Goal: Task Accomplishment & Management: Complete application form

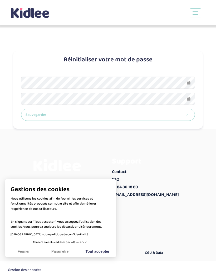
click at [155, 111] on button "Sauvegarder" at bounding box center [108, 115] width 174 height 12
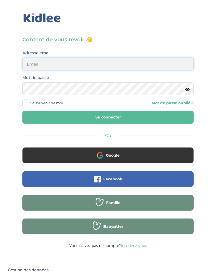
click at [155, 65] on input "email" at bounding box center [107, 64] width 171 height 13
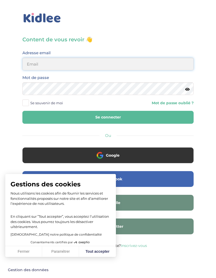
click at [164, 61] on input "email" at bounding box center [107, 64] width 171 height 13
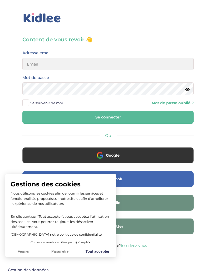
click at [188, 88] on icon at bounding box center [187, 89] width 4 height 4
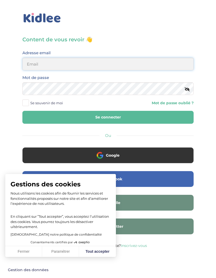
click at [184, 62] on input "email" at bounding box center [107, 64] width 171 height 13
type input "galoulinsey@gmail.com"
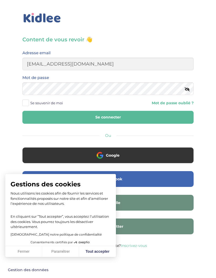
click at [53, 101] on span "Se souvenir de moi" at bounding box center [46, 103] width 33 height 7
click at [0, 0] on input "Se souvenir de moi" at bounding box center [0, 0] width 0 height 0
click at [120, 123] on button "Se connecter" at bounding box center [107, 117] width 171 height 13
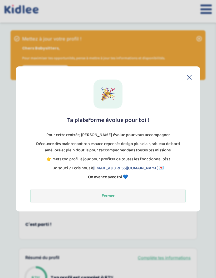
click at [35, 194] on button "Fermer" at bounding box center [108, 196] width 155 height 14
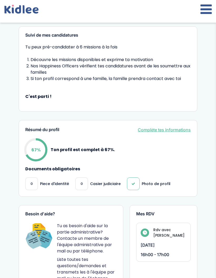
scroll to position [125, 0]
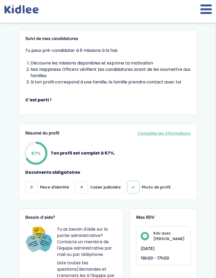
click at [188, 134] on link "Complète tes informations" at bounding box center [164, 133] width 53 height 6
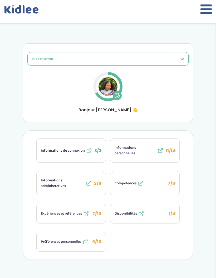
click at [118, 96] on icon at bounding box center [117, 95] width 5 height 5
click at [89, 185] on icon at bounding box center [89, 183] width 6 height 6
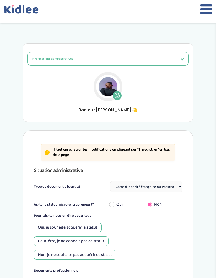
select select "Carte d'identité française ou Passeport français daté de moins de 5 ans"
click at [114, 205] on input "Oui" at bounding box center [111, 205] width 5 height 12
radio input "true"
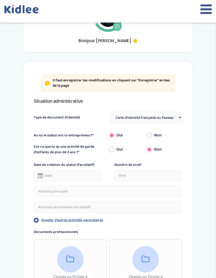
scroll to position [69, 0]
click at [167, 116] on select "Sélectionne Carte d'identité française ou Passeport français daté de moins de 5…" at bounding box center [146, 118] width 72 height 12
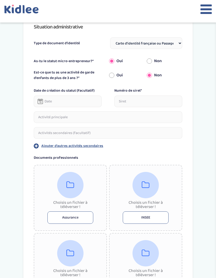
scroll to position [136, 0]
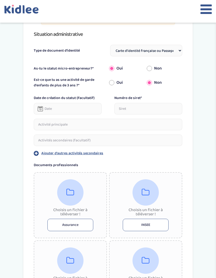
click at [152, 68] on input "Non" at bounding box center [149, 69] width 5 height 12
radio input "true"
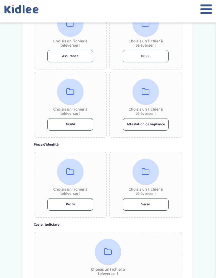
scroll to position [274, 0]
click at [83, 204] on button "Recto" at bounding box center [70, 204] width 46 height 12
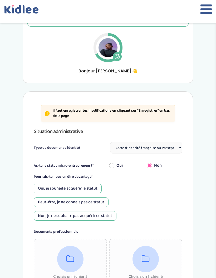
scroll to position [22, 0]
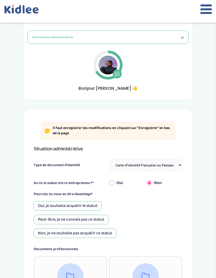
click at [183, 40] on button "Informations administratives" at bounding box center [107, 37] width 161 height 13
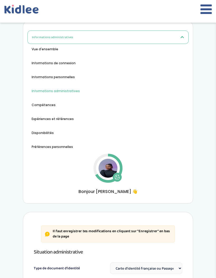
click at [174, 58] on ul "Vue d'ensemble Informations de connexion Informations personnelles Informations…" at bounding box center [107, 98] width 161 height 103
click at [207, 13] on icon at bounding box center [205, 9] width 11 height 13
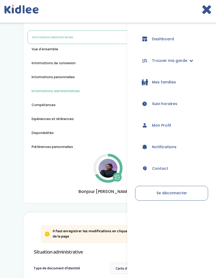
click at [186, 39] on link "Dashboard" at bounding box center [171, 38] width 73 height 19
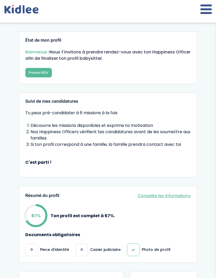
scroll to position [11, 0]
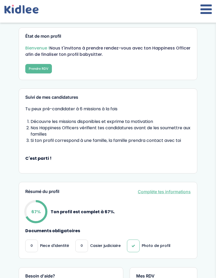
click at [179, 194] on link "Complète tes informations" at bounding box center [164, 191] width 53 height 6
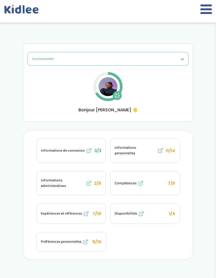
click at [154, 184] on button "Compétences 7/8" at bounding box center [144, 183] width 69 height 24
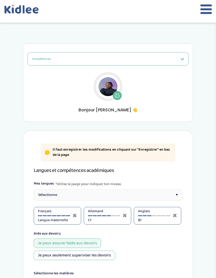
select select "4eme"
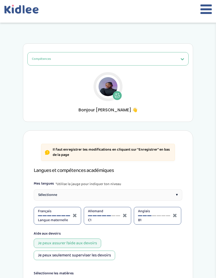
select select "4eme"
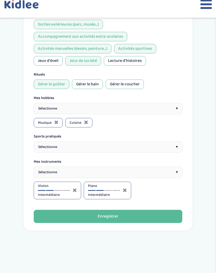
scroll to position [557, 0]
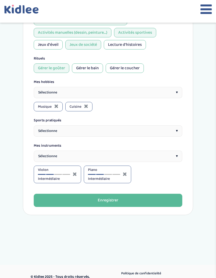
click at [162, 125] on div "Sélectionne ▾" at bounding box center [108, 130] width 148 height 11
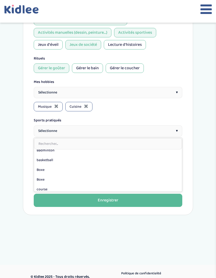
scroll to position [14, 0]
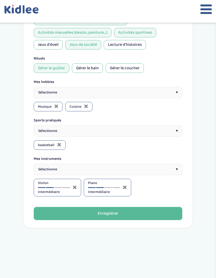
click at [156, 125] on div "Sélectionne ▾" at bounding box center [108, 130] width 148 height 11
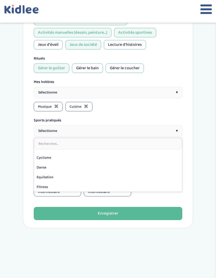
scroll to position [46, 0]
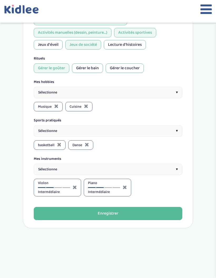
click at [157, 125] on div "Sélectionne ▾" at bounding box center [108, 130] width 148 height 11
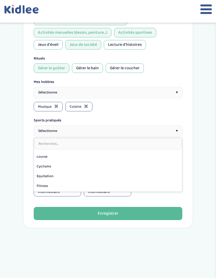
scroll to position [41, 0]
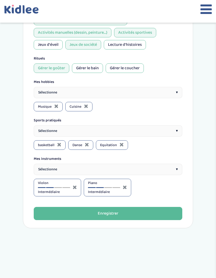
click at [152, 125] on div "Sélectionne ▾" at bounding box center [108, 130] width 148 height 11
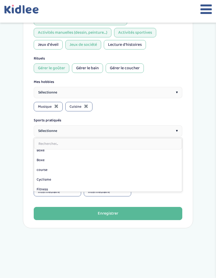
scroll to position [33, 0]
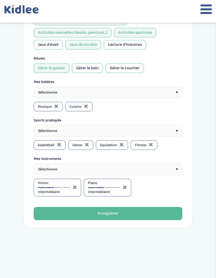
click at [154, 125] on div "Sélectionne ▾" at bounding box center [108, 130] width 148 height 11
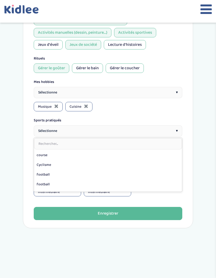
scroll to position [38, 0]
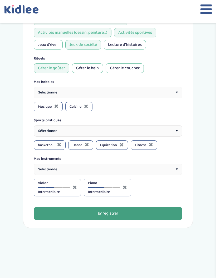
click at [145, 207] on button "Enregistrer" at bounding box center [108, 213] width 148 height 13
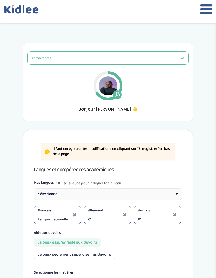
scroll to position [0, 0]
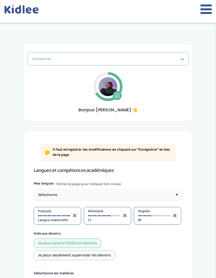
click at [119, 95] on icon at bounding box center [117, 95] width 4 height 4
click at [204, 12] on icon at bounding box center [205, 9] width 11 height 13
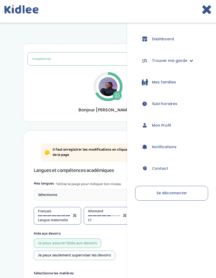
click at [117, 97] on icon at bounding box center [117, 95] width 5 height 5
click at [174, 37] on span "Dashboard" at bounding box center [163, 39] width 22 height 6
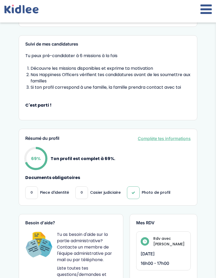
scroll to position [64, 0]
click at [181, 140] on link "Complète tes informations" at bounding box center [164, 138] width 53 height 6
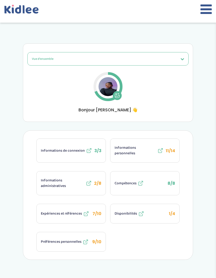
click at [173, 213] on span "1/4" at bounding box center [172, 214] width 6 height 6
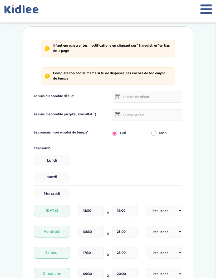
scroll to position [104, 0]
click at [97, 253] on input "17:30" at bounding box center [90, 253] width 25 height 12
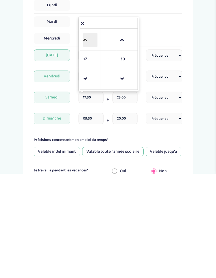
click at [95, 137] on span at bounding box center [90, 144] width 14 height 14
click at [91, 176] on span at bounding box center [90, 183] width 14 height 14
click at [89, 156] on span "17" at bounding box center [90, 163] width 14 height 14
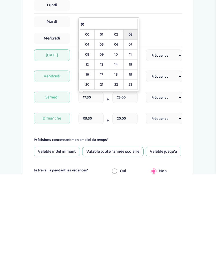
click at [134, 134] on td "03" at bounding box center [130, 139] width 14 height 10
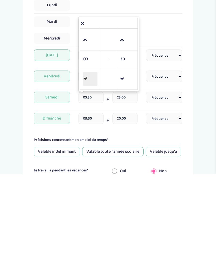
click at [86, 176] on span at bounding box center [90, 183] width 14 height 14
click at [90, 156] on span "02" at bounding box center [90, 163] width 14 height 14
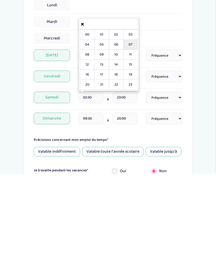
click at [134, 144] on td "07" at bounding box center [130, 149] width 14 height 10
type input "07:30"
click at [162, 241] on div "Précisions concernant mon emploi du temps*" at bounding box center [108, 244] width 148 height 6
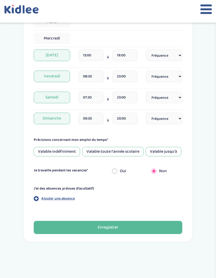
scroll to position [262, 0]
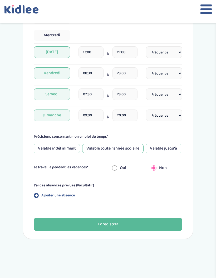
click at [92, 114] on input "09:30" at bounding box center [90, 116] width 25 height 12
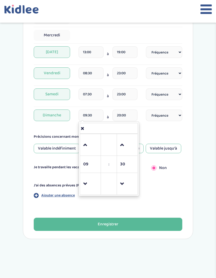
click at [196, 90] on div "Disponibilités Vue d'ensemble Informations de connexion Informations personnell…" at bounding box center [108, 7] width 194 height 471
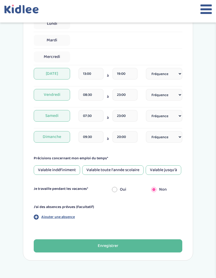
scroll to position [240, 0]
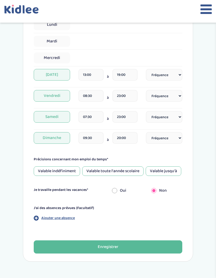
click at [90, 96] on input "08:30" at bounding box center [90, 96] width 25 height 12
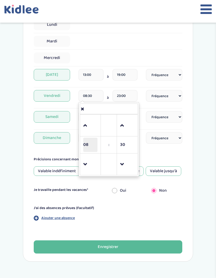
click at [88, 145] on span "08" at bounding box center [90, 145] width 14 height 14
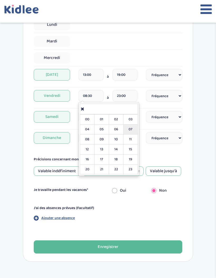
click at [132, 127] on td "07" at bounding box center [130, 130] width 14 height 10
type input "07:30"
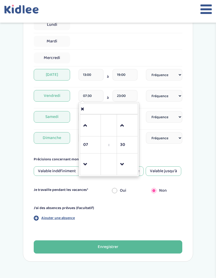
click at [183, 52] on div "Il faut enregistrer tes modifications en cliquant sur "Enregistrer" en bas de l…" at bounding box center [108, 75] width 170 height 371
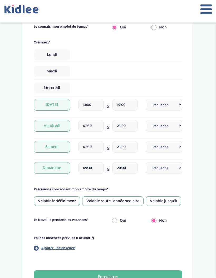
scroll to position [202, 0]
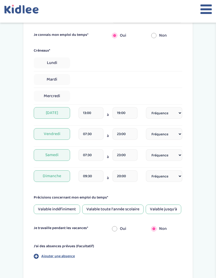
click at [122, 58] on div "Lundi" at bounding box center [108, 62] width 148 height 11
click at [119, 68] on div "Lundi" at bounding box center [108, 62] width 148 height 11
click at [56, 64] on span "Lundi" at bounding box center [52, 62] width 36 height 11
select select "1"
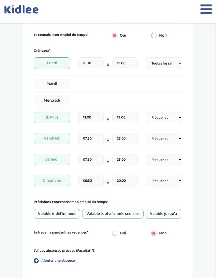
click at [92, 62] on input "16:30" at bounding box center [90, 63] width 25 height 12
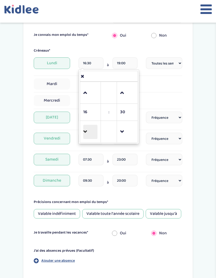
click at [91, 135] on span at bounding box center [90, 132] width 14 height 14
click at [87, 112] on span "15" at bounding box center [90, 112] width 14 height 14
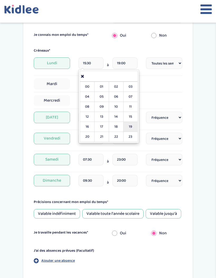
click at [133, 125] on td "19" at bounding box center [130, 127] width 14 height 10
type input "19:30"
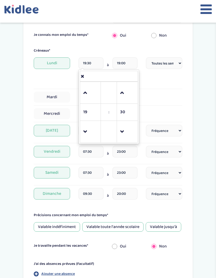
click at [125, 61] on input "19:00" at bounding box center [124, 63] width 25 height 12
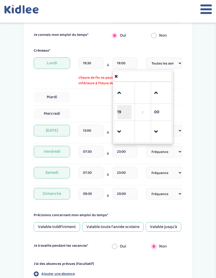
click at [121, 112] on span "19" at bounding box center [124, 112] width 14 height 14
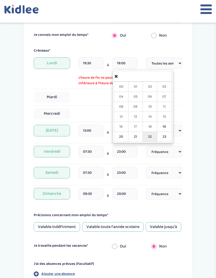
click at [149, 136] on td "22" at bounding box center [150, 137] width 14 height 10
type input "22:00"
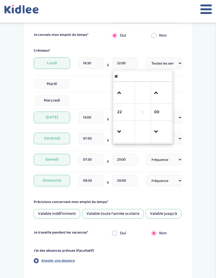
click at [90, 62] on input "19:30" at bounding box center [90, 63] width 25 height 12
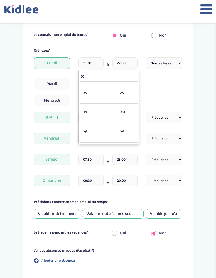
click at [167, 86] on div "Mardi" at bounding box center [108, 83] width 148 height 11
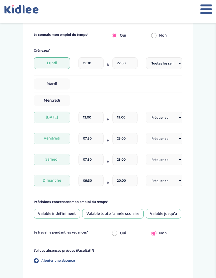
click at [91, 83] on div "Mardi" at bounding box center [108, 83] width 148 height 11
click at [58, 82] on span "Mardi" at bounding box center [52, 83] width 36 height 11
select select "1"
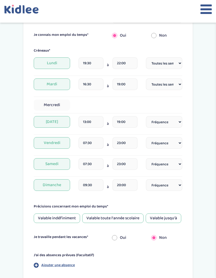
click at [96, 78] on input "16:30" at bounding box center [90, 84] width 25 height 12
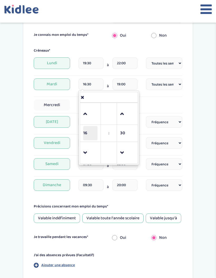
click at [88, 130] on span "16" at bounding box center [90, 133] width 14 height 14
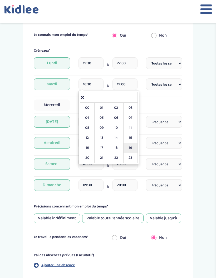
click at [134, 146] on td "19" at bounding box center [130, 148] width 14 height 10
type input "19:30"
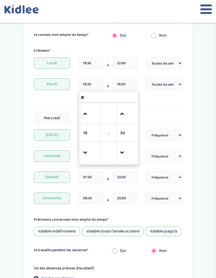
click at [125, 79] on input "19:00" at bounding box center [124, 84] width 25 height 12
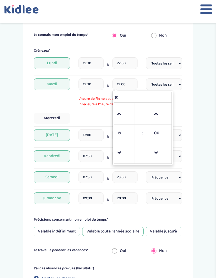
click at [122, 81] on input "19:00" at bounding box center [124, 84] width 25 height 12
click at [123, 133] on span "19" at bounding box center [124, 133] width 14 height 14
click at [153, 157] on td "22" at bounding box center [150, 158] width 14 height 10
type input "22:00"
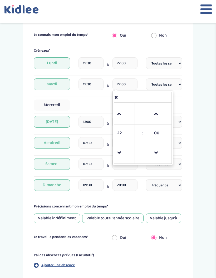
click at [92, 104] on div "Mercredi" at bounding box center [108, 105] width 148 height 11
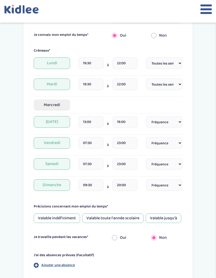
click at [65, 106] on span "Mercredi" at bounding box center [52, 105] width 36 height 11
select select "1"
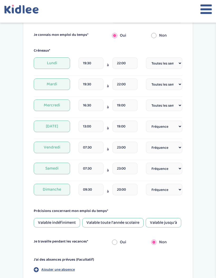
click at [86, 103] on input "16:30" at bounding box center [90, 106] width 25 height 12
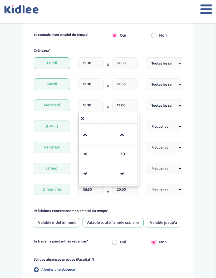
click at [89, 105] on input "16:30" at bounding box center [90, 106] width 25 height 12
click at [90, 157] on span "16" at bounding box center [90, 154] width 14 height 14
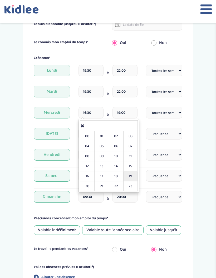
click at [132, 177] on td "19" at bounding box center [130, 176] width 14 height 10
type input "19:30"
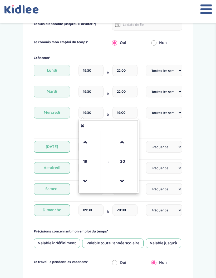
click at [131, 108] on input "19:00" at bounding box center [124, 113] width 25 height 12
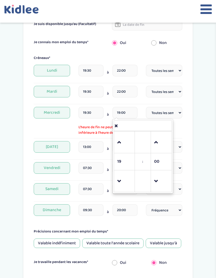
click at [126, 111] on input "19:00" at bounding box center [124, 113] width 25 height 12
click at [124, 111] on input "19:00" at bounding box center [124, 113] width 25 height 12
click at [126, 164] on span "19" at bounding box center [124, 162] width 14 height 14
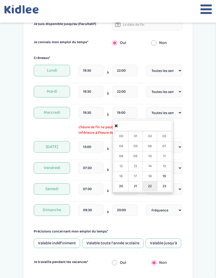
click at [151, 184] on td "22" at bounding box center [150, 186] width 14 height 10
type input "22:00"
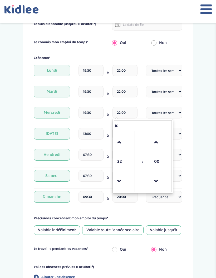
click at [204, 150] on div "Disponibilités Vue d'ensemble Informations de connexion Informations personnell…" at bounding box center [108, 82] width 194 height 485
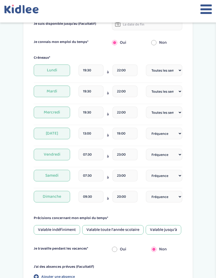
click at [86, 134] on input "13:00" at bounding box center [90, 134] width 25 height 12
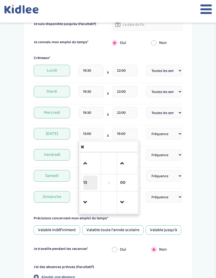
click at [86, 183] on span "13" at bounding box center [90, 183] width 14 height 14
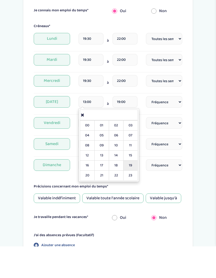
click at [126, 192] on td "19" at bounding box center [130, 197] width 14 height 10
type input "19:00"
click at [205, 137] on div "Disponibilités Vue d'ensemble Informations de connexion Informations personnell…" at bounding box center [108, 82] width 194 height 485
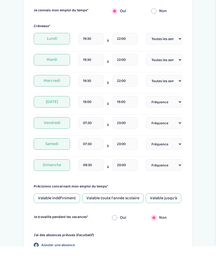
scroll to position [226, 0]
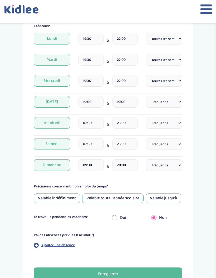
click at [117, 104] on input "19:00" at bounding box center [124, 102] width 25 height 12
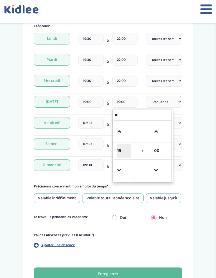
click at [123, 149] on span "19" at bounding box center [124, 151] width 14 height 14
click at [166, 175] on td "23" at bounding box center [164, 176] width 14 height 10
type input "23:00"
click at [202, 91] on div "Disponibilités Vue d'ensemble Informations de connexion Informations personnell…" at bounding box center [108, 50] width 194 height 485
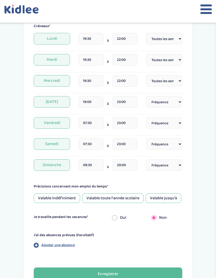
scroll to position [230, 0]
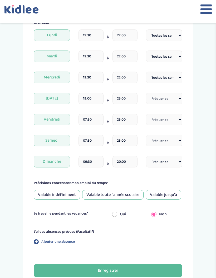
click at [163, 40] on select "Fréquence Toutes les semaines Toutes les 2 semaines Tous les mois" at bounding box center [164, 35] width 36 height 12
click at [170, 97] on select "Fréquence Toutes les semaines Toutes les 2 semaines Tous les mois" at bounding box center [164, 99] width 36 height 12
select select "1"
click at [164, 115] on select "Fréquence Toutes les semaines Toutes les 2 semaines Tous les mois" at bounding box center [164, 120] width 36 height 12
select select "1"
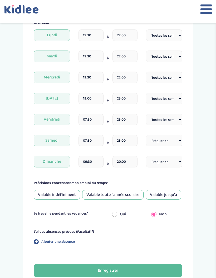
click at [173, 141] on select "Fréquence Toutes les semaines Toutes les 2 semaines Tous les mois" at bounding box center [164, 141] width 36 height 12
click at [170, 141] on select "Fréquence Toutes les semaines Toutes les 2 semaines Tous les mois" at bounding box center [164, 141] width 36 height 12
select select "1"
click at [164, 159] on select "Fréquence Toutes les semaines Toutes les 2 semaines Tous les mois" at bounding box center [164, 162] width 36 height 12
click at [157, 160] on select "Fréquence Toutes les semaines Toutes les 2 semaines Tous les mois" at bounding box center [164, 162] width 36 height 12
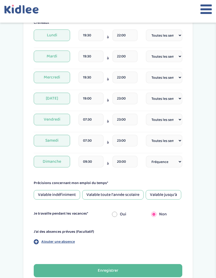
select select "1"
click at [168, 35] on select "Fréquence Toutes les semaines Toutes les 2 semaines Tous les mois" at bounding box center [164, 35] width 36 height 12
select select "2"
click at [170, 54] on select "Fréquence Toutes les semaines Toutes les 2 semaines Tous les mois" at bounding box center [164, 57] width 36 height 12
click at [175, 36] on select "Fréquence Toutes les semaines Toutes les 2 semaines Tous les mois" at bounding box center [164, 35] width 36 height 12
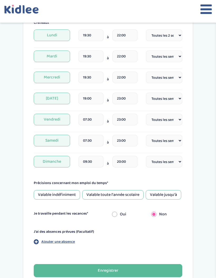
click at [170, 58] on select "Fréquence Toutes les semaines Toutes les 2 semaines Tous les mois" at bounding box center [164, 57] width 36 height 12
select select "2"
click at [166, 75] on select "Fréquence Toutes les semaines Toutes les 2 semaines Tous les mois" at bounding box center [164, 78] width 36 height 12
click at [168, 77] on select "Fréquence Toutes les semaines Toutes les 2 semaines Tous les mois" at bounding box center [164, 78] width 36 height 12
select select "2"
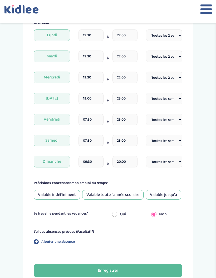
click at [173, 192] on div "Valable jusqu'à" at bounding box center [164, 194] width 36 height 9
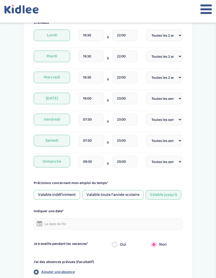
click at [138, 224] on input "text" at bounding box center [108, 224] width 148 height 12
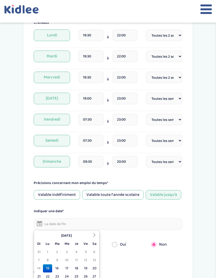
scroll to position [262, 0]
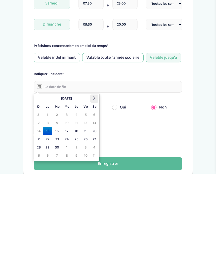
click at [94, 200] on icon at bounding box center [94, 202] width 4 height 4
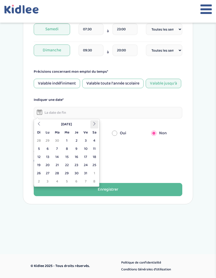
click at [96, 125] on th at bounding box center [94, 124] width 8 height 8
click at [94, 123] on icon at bounding box center [94, 124] width 4 height 4
click at [97, 122] on th at bounding box center [94, 124] width 8 height 8
click at [43, 124] on th at bounding box center [39, 124] width 8 height 8
click at [69, 171] on td "31" at bounding box center [67, 173] width 10 height 8
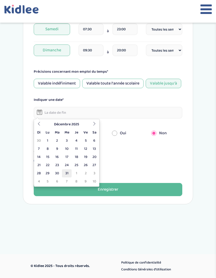
type input "31-12-2025"
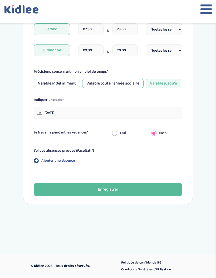
click at [117, 132] on input "radio" at bounding box center [114, 133] width 5 height 12
radio input "true"
radio input "false"
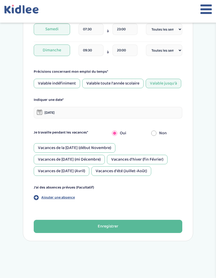
click at [112, 147] on div "Vacances de la Toussaint (début Novembre)" at bounding box center [75, 147] width 82 height 9
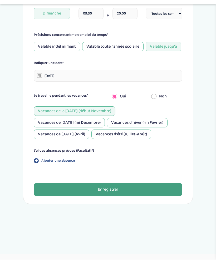
click at [117, 201] on button "Enregistrer" at bounding box center [108, 207] width 148 height 13
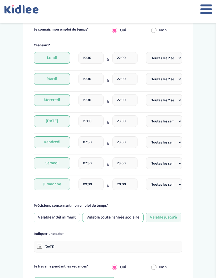
scroll to position [131, 0]
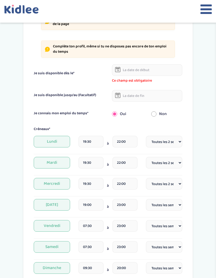
click at [151, 70] on input "text" at bounding box center [147, 70] width 70 height 12
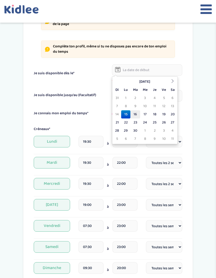
click at [136, 113] on td "16" at bounding box center [135, 114] width 10 height 8
type input "16-09-2025"
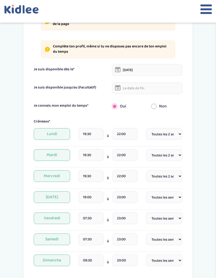
click at [138, 90] on input "text" at bounding box center [147, 88] width 70 height 12
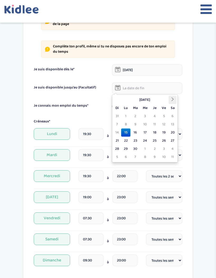
click at [175, 102] on th at bounding box center [172, 100] width 8 height 8
click at [173, 99] on icon at bounding box center [173, 99] width 4 height 4
click at [172, 98] on icon at bounding box center [173, 99] width 4 height 4
click at [145, 147] on td "31" at bounding box center [145, 149] width 10 height 8
type input "31-12-2025"
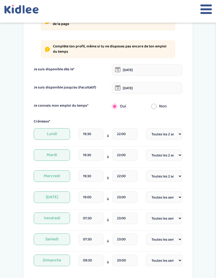
click at [205, 11] on icon at bounding box center [205, 9] width 11 height 13
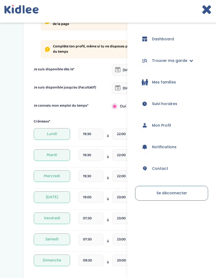
click at [108, 115] on form "Je suis disponible dès le* 16-09-2025 Je suis disponible jusqu'au (Facultatif) …" at bounding box center [108, 241] width 148 height 355
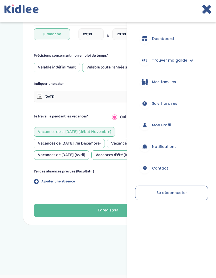
scroll to position [378, 0]
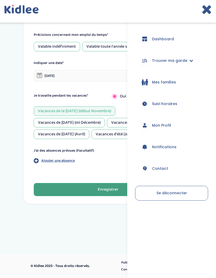
click at [101, 193] on div "Enregistrer" at bounding box center [108, 190] width 21 height 6
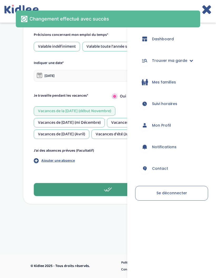
click at [174, 38] on span "Dashboard" at bounding box center [163, 39] width 22 height 6
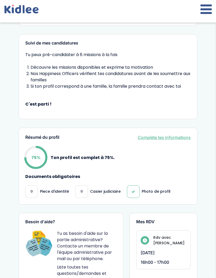
scroll to position [68, 0]
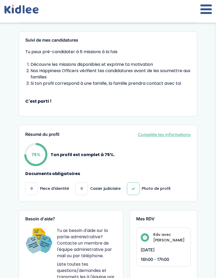
click at [184, 135] on link "Complète tes informations" at bounding box center [164, 134] width 53 height 6
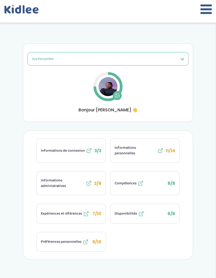
click at [172, 150] on span "11/14" at bounding box center [170, 151] width 9 height 6
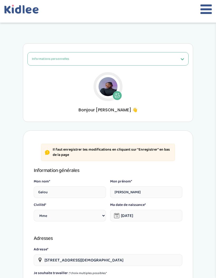
select select "1"
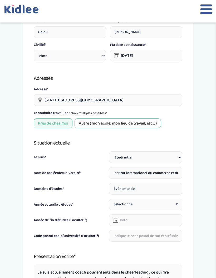
scroll to position [160, 0]
click at [170, 204] on div "Sélectionne ▾" at bounding box center [145, 204] width 73 height 11
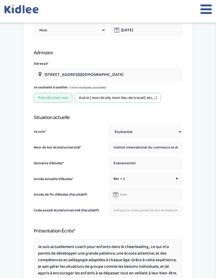
scroll to position [186, 0]
click at [168, 210] on input "text" at bounding box center [145, 211] width 73 height 12
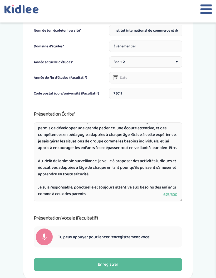
scroll to position [302, 0]
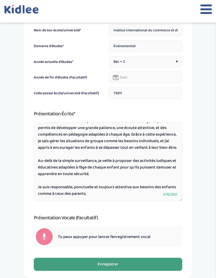
type input "75011"
click at [154, 265] on button "Enregistrer" at bounding box center [108, 264] width 148 height 13
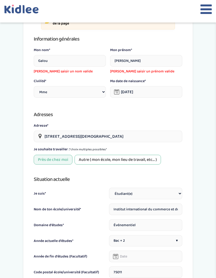
scroll to position [131, 0]
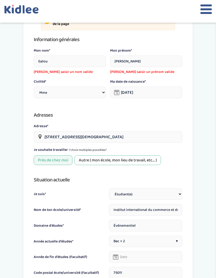
click at [157, 70] on span "Veuillez saisir un prénom valide" at bounding box center [146, 72] width 72 height 6
click at [159, 63] on input "Linsey" at bounding box center [146, 62] width 72 height 12
type input "Linsey"
click at [84, 58] on input "Galou" at bounding box center [70, 62] width 72 height 12
click at [88, 63] on input "Galou" at bounding box center [70, 62] width 72 height 12
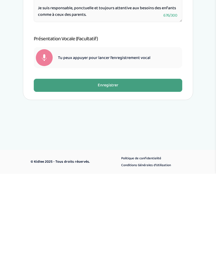
type input "Galou"
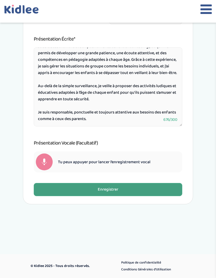
click at [158, 191] on button "Enregistrer" at bounding box center [108, 189] width 148 height 13
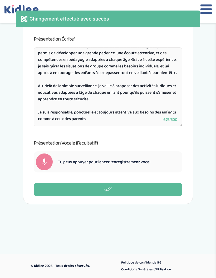
click at [208, 9] on icon at bounding box center [205, 9] width 11 height 13
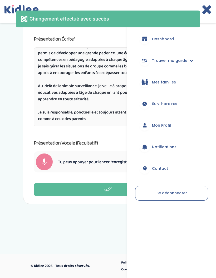
click at [177, 37] on link "Dashboard" at bounding box center [171, 38] width 73 height 19
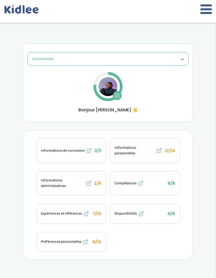
click at [93, 241] on span "9/10" at bounding box center [96, 242] width 9 height 6
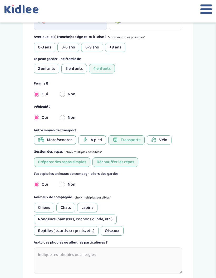
scroll to position [179, 0]
click at [65, 117] on input "radio" at bounding box center [62, 118] width 5 height 12
radio input "true"
radio input "false"
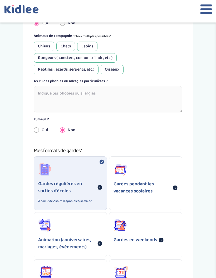
scroll to position [340, 0]
click at [88, 224] on div "Animation (anniversaires, mariages, événements)" at bounding box center [70, 234] width 73 height 44
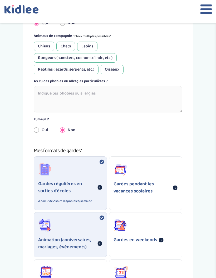
click at [138, 224] on div "Gardes en weekends" at bounding box center [145, 230] width 73 height 37
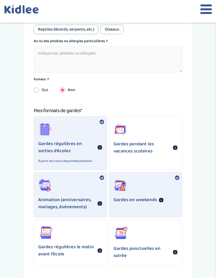
click at [137, 235] on div "Gardes ponctuelles en soirée" at bounding box center [145, 243] width 73 height 46
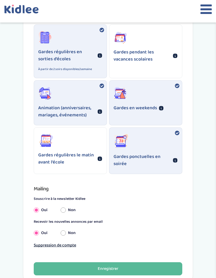
scroll to position [472, 0]
click at [66, 211] on input "Non" at bounding box center [63, 210] width 5 height 12
radio input "true"
radio input "false"
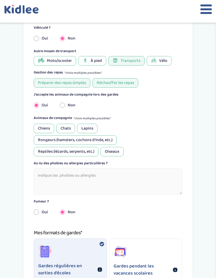
scroll to position [257, 0]
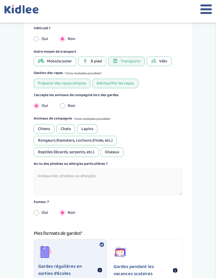
click at [90, 126] on div "Lapins" at bounding box center [87, 128] width 20 height 9
click at [46, 126] on div "Chiens" at bounding box center [44, 128] width 21 height 9
click at [66, 125] on div "Chats" at bounding box center [65, 128] width 19 height 9
click at [84, 137] on div "Rongeurs (hamsters, cochons d'Inde, etc.)" at bounding box center [75, 140] width 83 height 9
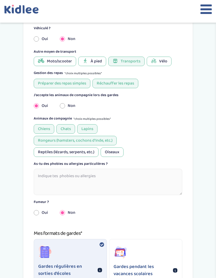
click at [120, 156] on div "Oiseaux" at bounding box center [112, 151] width 23 height 9
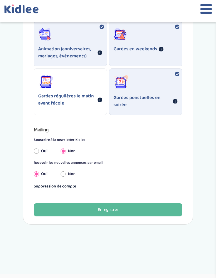
scroll to position [552, 0]
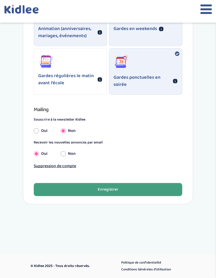
click at [143, 191] on button "Enregistrer" at bounding box center [108, 189] width 148 height 13
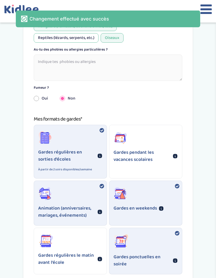
click at [206, 16] on icon at bounding box center [205, 9] width 11 height 13
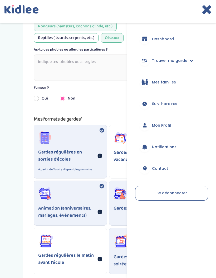
click at [182, 36] on link "Dashboard" at bounding box center [171, 38] width 73 height 19
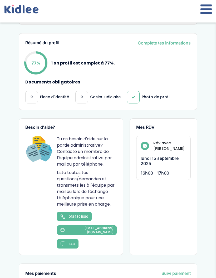
scroll to position [159, 0]
click at [182, 43] on link "Complète tes informations" at bounding box center [164, 43] width 53 height 6
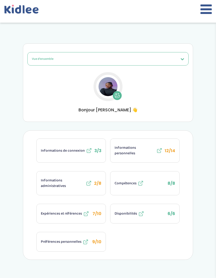
click at [178, 46] on div "Vue d'ensemble Vue d'ensemble Informations de connexion Informations personnell…" at bounding box center [108, 82] width 170 height 78
click at [91, 238] on button "Préférences personnelles 9/10" at bounding box center [71, 241] width 69 height 19
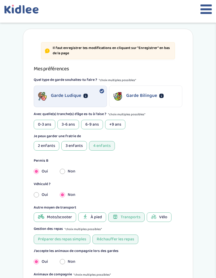
scroll to position [101, 0]
click at [53, 142] on div "2 enfants" at bounding box center [47, 145] width 26 height 9
click at [68, 145] on div "3 enfants" at bounding box center [74, 145] width 26 height 9
click at [100, 144] on div "4 enfants" at bounding box center [102, 145] width 26 height 9
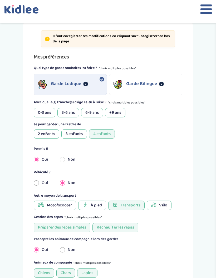
scroll to position [113, 0]
click at [115, 112] on div "+9 ans" at bounding box center [115, 112] width 20 height 9
click at [95, 112] on div "6-9 ans" at bounding box center [92, 112] width 22 height 9
click at [69, 111] on div "3-6 ans" at bounding box center [68, 112] width 22 height 9
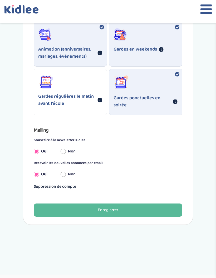
scroll to position [530, 0]
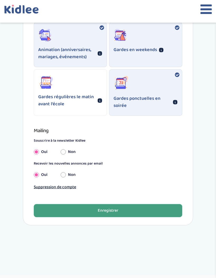
click at [142, 215] on button "Enregistrer" at bounding box center [108, 210] width 148 height 13
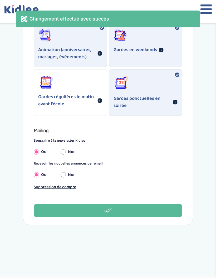
click at [204, 5] on icon at bounding box center [205, 9] width 11 height 13
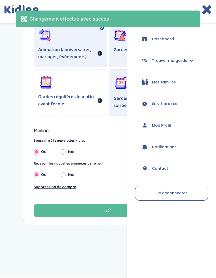
click at [177, 37] on link "Dashboard" at bounding box center [171, 38] width 73 height 19
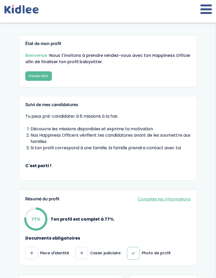
click at [158, 201] on link "Complète tes informations" at bounding box center [164, 199] width 53 height 6
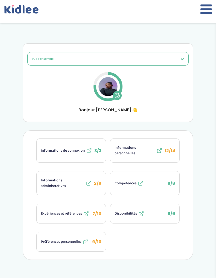
click at [89, 213] on icon at bounding box center [86, 214] width 6 height 6
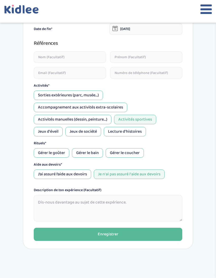
scroll to position [262, 0]
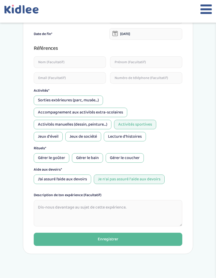
click at [208, 12] on icon at bounding box center [205, 9] width 11 height 13
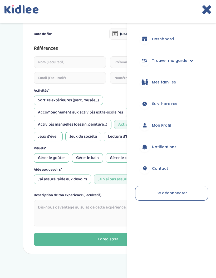
click at [166, 42] on link "Dashboard" at bounding box center [171, 38] width 73 height 19
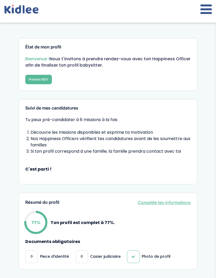
click at [158, 202] on link "Complète tes informations" at bounding box center [164, 202] width 53 height 6
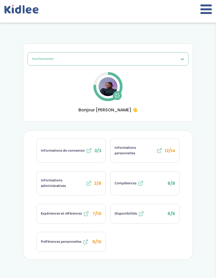
click at [171, 154] on span "12/14" at bounding box center [170, 151] width 11 height 6
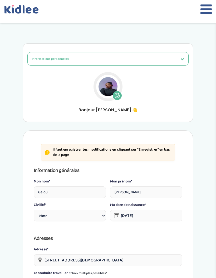
select select "1"
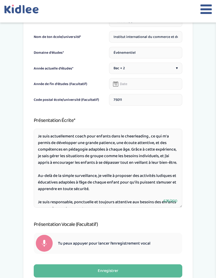
scroll to position [292, 0]
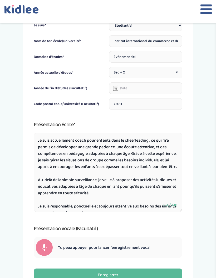
click at [169, 88] on input "text" at bounding box center [145, 88] width 73 height 12
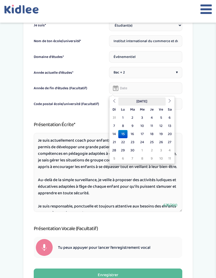
click at [153, 100] on th "[DATE]" at bounding box center [141, 101] width 47 height 8
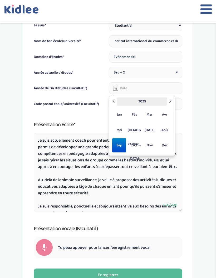
click at [140, 98] on th "2025" at bounding box center [142, 101] width 51 height 8
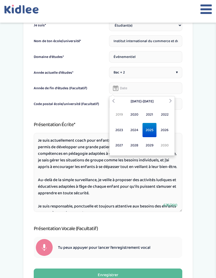
click at [117, 153] on td "2019 2020 2021 2022 2023 2024 2025 2026 2027 2028 2029 2030" at bounding box center [141, 130] width 63 height 49
click at [121, 144] on span "2027" at bounding box center [119, 145] width 14 height 14
click at [135, 130] on span "[DEMOGRAPHIC_DATA]" at bounding box center [134, 130] width 14 height 14
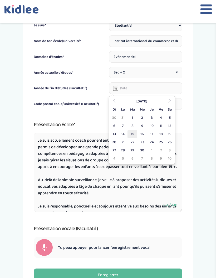
click at [134, 133] on td "15" at bounding box center [132, 134] width 10 height 8
type input "[DATE]"
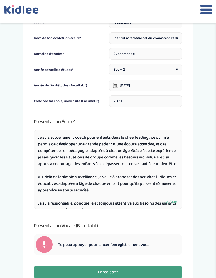
click at [150, 278] on button "Enregistrer" at bounding box center [108, 271] width 148 height 13
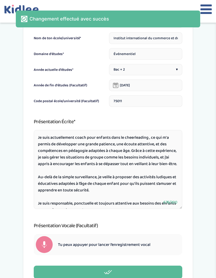
click at [210, 13] on icon at bounding box center [205, 9] width 11 height 13
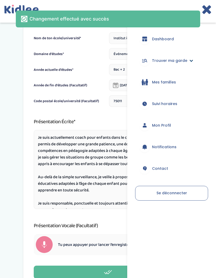
click at [180, 55] on link "Trouver ma garde" at bounding box center [171, 60] width 73 height 19
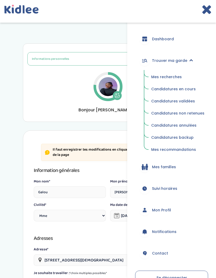
click at [175, 78] on span "Mes recherches" at bounding box center [166, 76] width 31 height 5
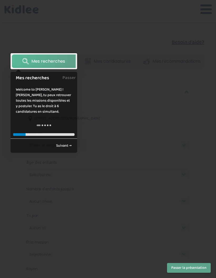
drag, startPoint x: 196, startPoint y: 33, endPoint x: 131, endPoint y: 80, distance: 80.2
click at [155, 72] on div at bounding box center [108, 139] width 216 height 278
click at [69, 76] on link "Passer" at bounding box center [68, 78] width 13 height 12
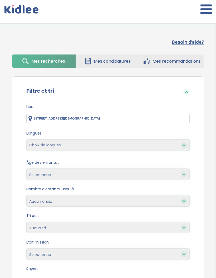
click at [164, 146] on select "Choix de langues Allemand Anglais Espagnol [GEOGRAPHIC_DATA] Russe [DEMOGRAPHIC…" at bounding box center [107, 145] width 163 height 12
select select "12"
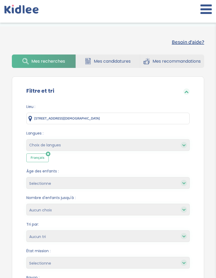
click at [145, 141] on select "Choix de langues Allemand Anglais Espagnol [GEOGRAPHIC_DATA] Russe [DEMOGRAPHIC…" at bounding box center [107, 145] width 163 height 12
select select "1"
select select
click at [160, 179] on select "Selectionne moins de 3 ans entre 3 et 6 ans plus de 6 ans" at bounding box center [107, 183] width 163 height 12
select select "3-6"
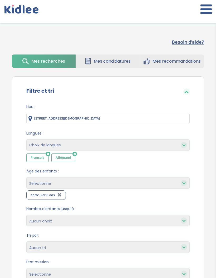
click at [119, 185] on select "Selectionne moins de 3 ans entre 3 et 6 ans plus de 6 ans" at bounding box center [107, 183] width 163 height 12
select select "+6"
select select
click at [199, 115] on div "Filtre et tri Lieu : [STREET_ADDRESS][DEMOGRAPHIC_DATA] Langues : Choix de lang…" at bounding box center [108, 209] width 192 height 266
click at [126, 217] on select "1 2 3 4 Aucun choix" at bounding box center [107, 221] width 163 height 12
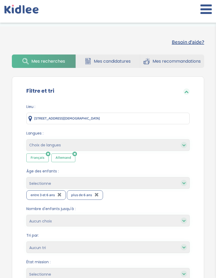
select select "4"
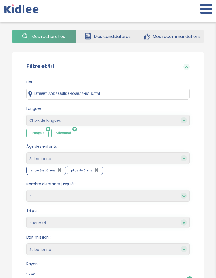
click at [160, 220] on select "Heures par semaine (croissant) Heures par semaine (décroissant) Date de démarra…" at bounding box center [107, 223] width 163 height 12
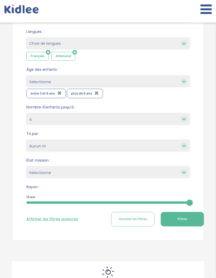
scroll to position [102, 0]
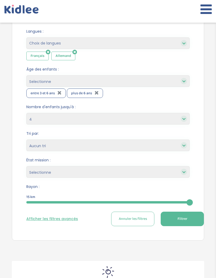
click at [171, 173] on select "Selectionne Nouvelle Mission Peu de candidat.e.s Déjà plusieurs candidat.e.s Pr…" at bounding box center [107, 172] width 163 height 12
click at [197, 219] on button "Filtrer" at bounding box center [182, 219] width 43 height 14
click at [194, 216] on button "Filtrer" at bounding box center [182, 219] width 43 height 14
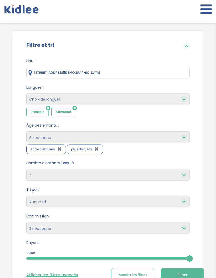
scroll to position [46, 0]
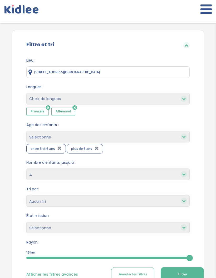
click at [182, 77] on input "[STREET_ADDRESS][DEMOGRAPHIC_DATA]" at bounding box center [107, 72] width 163 height 12
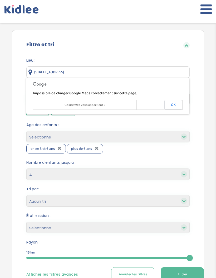
type input "45"
click at [178, 105] on button "OK" at bounding box center [173, 104] width 18 height 9
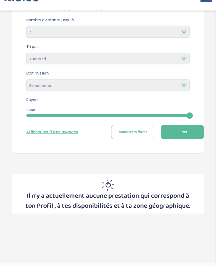
scroll to position [198, 0]
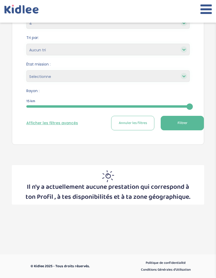
click at [183, 124] on span "Filtrer" at bounding box center [182, 123] width 10 height 6
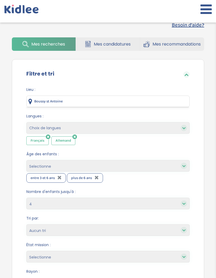
scroll to position [0, 0]
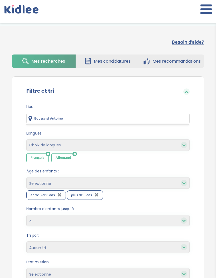
click at [165, 119] on input "Boussy st Antoine" at bounding box center [107, 119] width 163 height 12
type input "B"
type input "St germain les corbeilles"
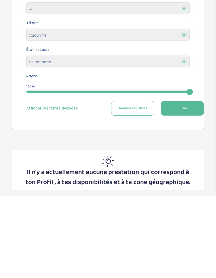
click at [185, 188] on span "Filtrer" at bounding box center [182, 191] width 10 height 6
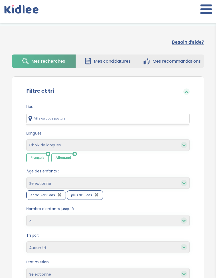
click at [129, 116] on input "text" at bounding box center [107, 119] width 163 height 12
type input "91250"
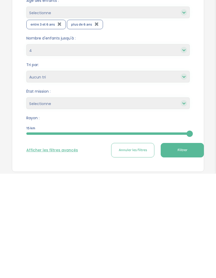
click at [196, 247] on button "Filtrer" at bounding box center [182, 254] width 43 height 14
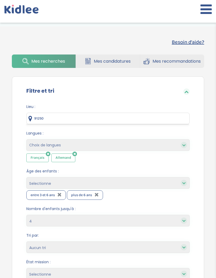
click at [170, 116] on input "91250" at bounding box center [107, 119] width 163 height 12
type input "9"
type input "!"
type input "75010"
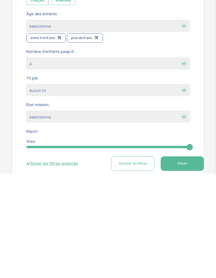
click at [187, 261] on button "Filtrer" at bounding box center [182, 268] width 43 height 14
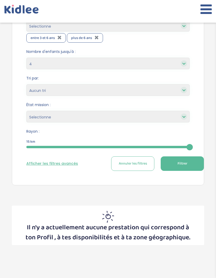
click at [189, 166] on button "Filtrer" at bounding box center [182, 163] width 43 height 14
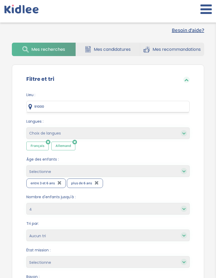
scroll to position [0, 0]
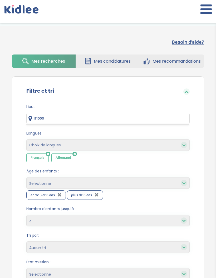
click at [170, 123] on input "91000" at bounding box center [107, 119] width 163 height 12
type input "9"
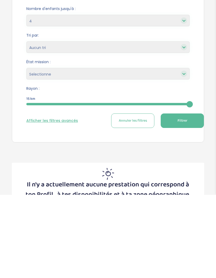
click at [189, 197] on button "Filtrer" at bounding box center [182, 204] width 43 height 14
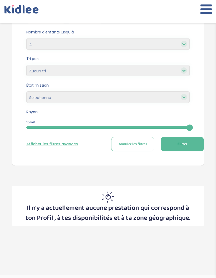
click at [188, 145] on button "Filtrer" at bounding box center [182, 144] width 43 height 14
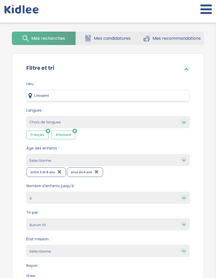
scroll to position [0, 0]
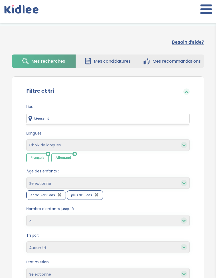
click at [166, 118] on input "Lieusaint" at bounding box center [107, 119] width 163 height 12
type input "L"
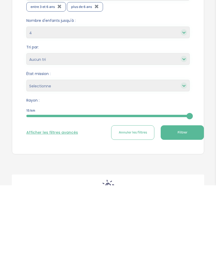
click at [195, 218] on button "Filtrer" at bounding box center [182, 225] width 43 height 14
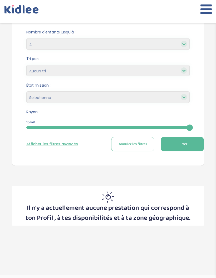
click at [186, 143] on span "Filtrer" at bounding box center [182, 144] width 10 height 6
click at [187, 143] on button "Filtrer" at bounding box center [182, 144] width 43 height 14
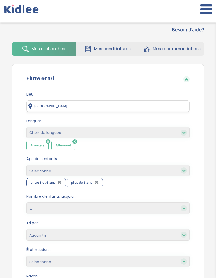
scroll to position [0, 0]
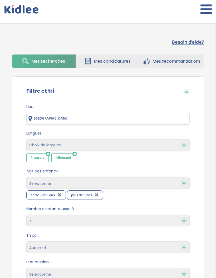
click at [180, 120] on input "Paris" at bounding box center [107, 119] width 163 height 12
type input "P"
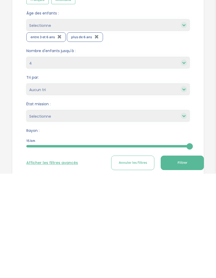
click at [195, 260] on button "Filtrer" at bounding box center [182, 267] width 43 height 14
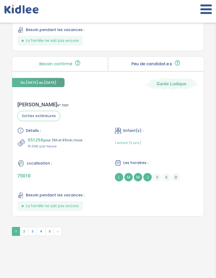
scroll to position [1827, 0]
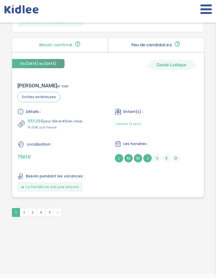
click at [138, 160] on div "Les horaires : L M M J V S D" at bounding box center [157, 152] width 84 height 22
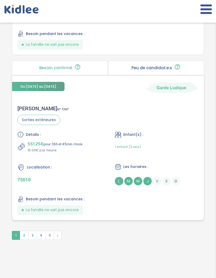
scroll to position [1822, 0]
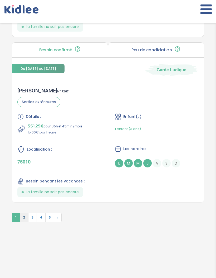
click at [27, 222] on span "2" at bounding box center [24, 217] width 9 height 9
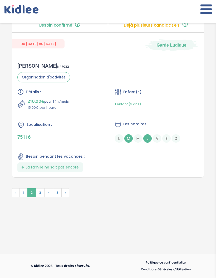
scroll to position [1810, 0]
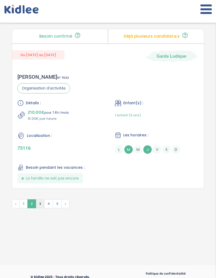
click at [37, 208] on span "3" at bounding box center [40, 203] width 9 height 9
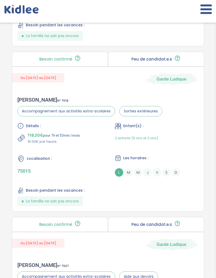
scroll to position [499, 0]
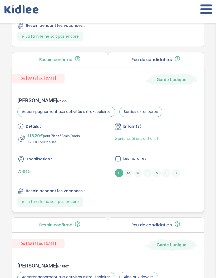
click at [172, 165] on div "Les horaires : L M M J V S D" at bounding box center [157, 166] width 84 height 22
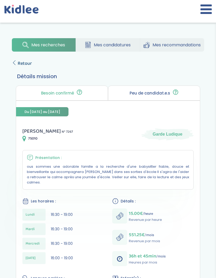
click at [21, 61] on span "Retour" at bounding box center [25, 63] width 14 height 7
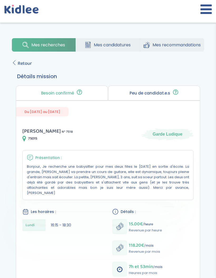
scroll to position [11, 0]
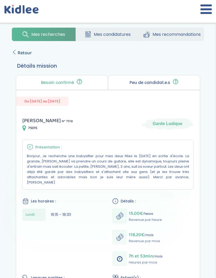
click at [27, 53] on span "Retour" at bounding box center [25, 52] width 14 height 7
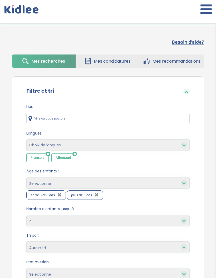
select select "4"
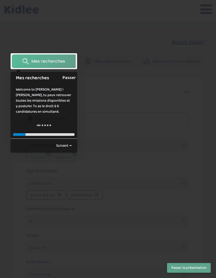
click at [70, 76] on link "Passer" at bounding box center [68, 78] width 13 height 12
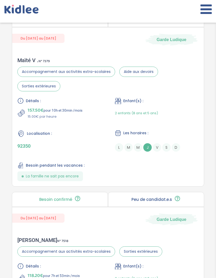
scroll to position [359, 0]
click at [178, 139] on div "Les horaires : L M M J V S D" at bounding box center [157, 141] width 84 height 22
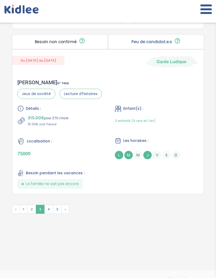
scroll to position [1863, 0]
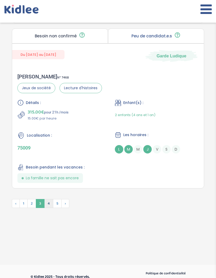
click at [49, 208] on span "4" at bounding box center [48, 203] width 9 height 9
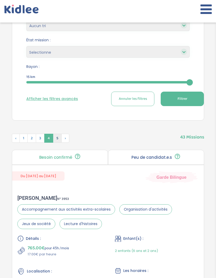
scroll to position [222, 0]
click at [59, 139] on span "5" at bounding box center [57, 138] width 9 height 9
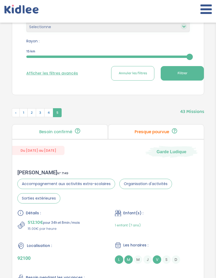
scroll to position [240, 0]
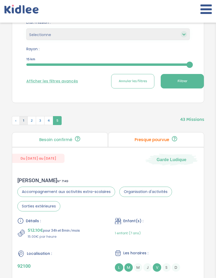
click at [23, 119] on span "1" at bounding box center [23, 120] width 8 height 9
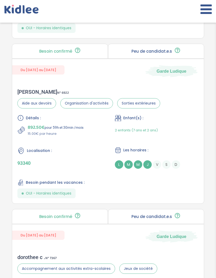
scroll to position [690, 0]
click at [146, 89] on div "Bilal H . N° 6922 Aide aux devoirs Organisation d'activités Sorties extérieures…" at bounding box center [108, 144] width 192 height 120
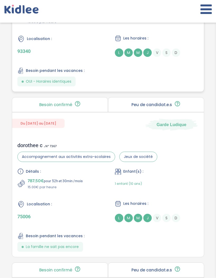
scroll to position [802, 0]
click at [180, 147] on div "dorothee c . N° 7367 Accompagnement aux activités extra-scolaires Jeux de socié…" at bounding box center [108, 197] width 192 height 120
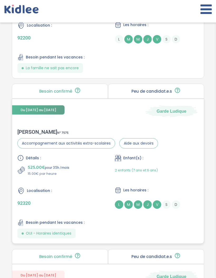
scroll to position [1146, 0]
click at [126, 128] on div "Du 30-09-2025 au 30-07-2026 Garde Ludique Alexandra C . N° 7575 Accompagnement …" at bounding box center [108, 171] width 192 height 145
click at [97, 155] on div "Détails : 525.00€ pour 35h /mois 15.00€ par heure Enfant(s) : 2 enfants (7 ans …" at bounding box center [107, 196] width 181 height 83
click at [176, 123] on div "Alexandra C . N° 7575 Accompagnement aux activités extra-scolaires Aide aux dev…" at bounding box center [108, 183] width 192 height 120
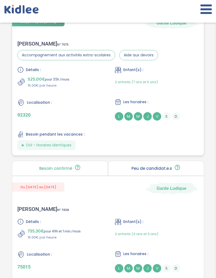
click at [136, 111] on div "Les horaires : L M M J V S D" at bounding box center [157, 110] width 84 height 22
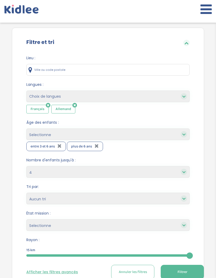
scroll to position [52, 0]
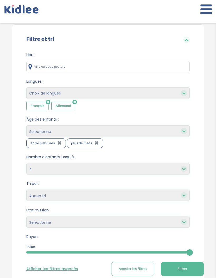
click at [161, 70] on input "text" at bounding box center [107, 67] width 163 height 12
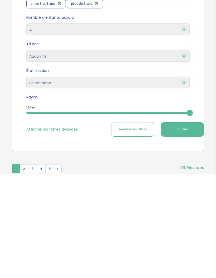
scroll to position [87, 0]
click at [69, 231] on button "Afficher les filtres avancés" at bounding box center [52, 234] width 52 height 6
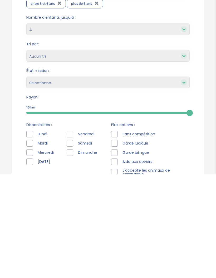
scroll to position [191, 0]
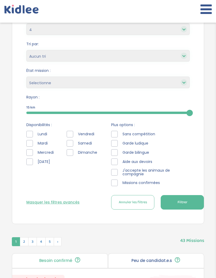
click at [73, 132] on div at bounding box center [70, 134] width 7 height 7
click at [71, 136] on div at bounding box center [70, 134] width 7 height 7
click at [72, 143] on div at bounding box center [70, 143] width 7 height 7
click at [72, 155] on div at bounding box center [70, 152] width 7 height 7
click at [72, 133] on div at bounding box center [70, 134] width 7 height 7
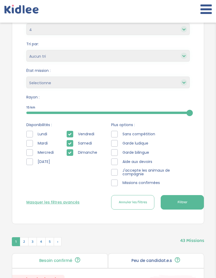
click at [189, 200] on button "Filtrer" at bounding box center [182, 202] width 43 height 14
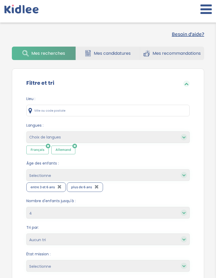
scroll to position [0, 0]
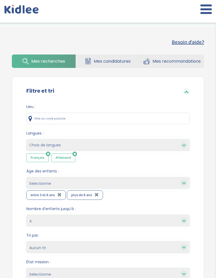
click at [122, 64] on span "Mes candidatures" at bounding box center [112, 61] width 37 height 7
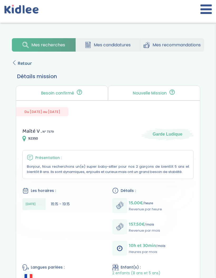
click at [25, 60] on span "Retour" at bounding box center [25, 63] width 14 height 7
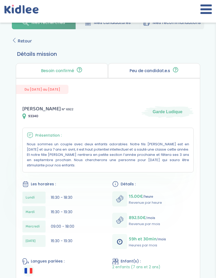
scroll to position [10, 0]
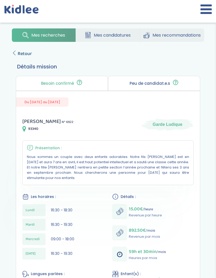
click at [18, 52] on span "Retour" at bounding box center [25, 53] width 14 height 7
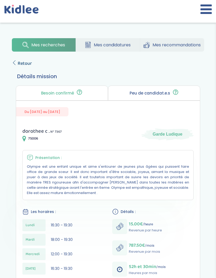
click at [28, 63] on span "Retour" at bounding box center [25, 63] width 14 height 7
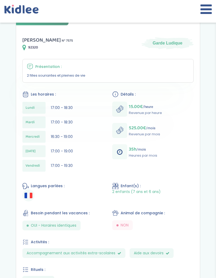
scroll to position [91, 0]
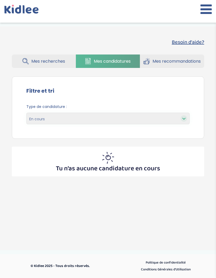
click at [178, 59] on span "Mes recommandations" at bounding box center [176, 61] width 48 height 7
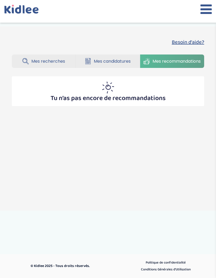
click at [59, 59] on span "Mes recherches" at bounding box center [48, 61] width 34 height 7
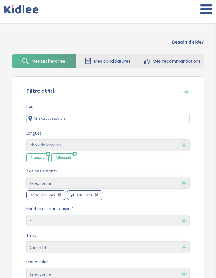
select select "4"
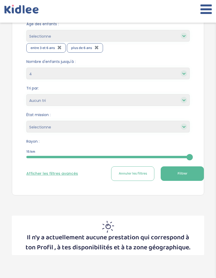
scroll to position [141, 0]
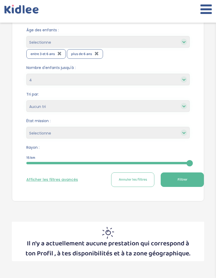
click at [72, 176] on div "Afficher les filtres avancés Annuler les filtres Filtrer" at bounding box center [107, 179] width 163 height 14
click at [57, 181] on button "Afficher les filtres avancés" at bounding box center [52, 180] width 52 height 6
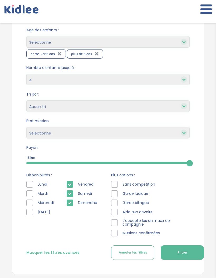
click at [46, 212] on span "Jeudi" at bounding box center [44, 212] width 17 height 6
click at [25, 208] on div "Lieu : Langues : Choix de langues Allemand Anglais Espagnol Italien Russe Franç…" at bounding box center [107, 113] width 179 height 309
click at [32, 212] on div at bounding box center [29, 212] width 7 height 7
click at [183, 250] on span "Filtrer" at bounding box center [182, 253] width 10 height 6
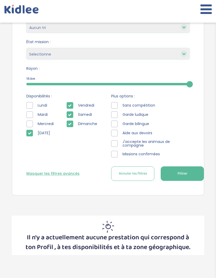
scroll to position [217, 0]
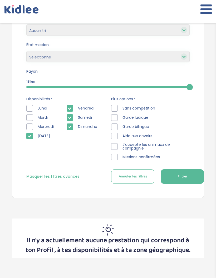
click at [31, 117] on div at bounding box center [29, 117] width 7 height 7
click at [32, 127] on div at bounding box center [29, 126] width 7 height 7
click at [65, 106] on div "Lundi Mardi Mercredi Jeudi Vendredi Samedi Dimanche" at bounding box center [65, 123] width 78 height 37
click at [72, 107] on div at bounding box center [70, 108] width 7 height 7
click at [73, 117] on div at bounding box center [70, 117] width 7 height 7
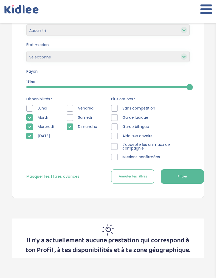
click at [73, 126] on div at bounding box center [70, 126] width 7 height 7
click at [31, 117] on icon at bounding box center [30, 118] width 4 height 4
click at [29, 126] on icon at bounding box center [30, 127] width 4 height 4
click at [33, 137] on div at bounding box center [29, 136] width 7 height 7
click at [188, 176] on button "Filtrer" at bounding box center [182, 176] width 43 height 14
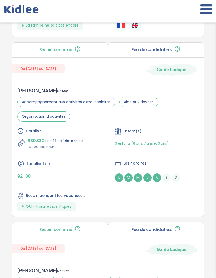
scroll to position [584, 0]
click at [170, 137] on div "Enfant(s) : 3 enfants (8 ans, 7 ans et 3 ans)" at bounding box center [157, 139] width 84 height 22
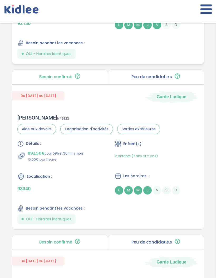
scroll to position [734, 0]
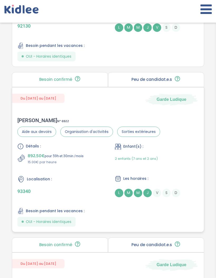
click at [47, 157] on p "892.50€ pour 59h et 30min /mois" at bounding box center [56, 155] width 56 height 7
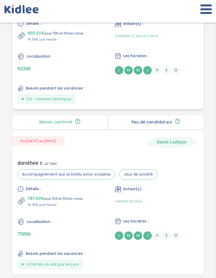
scroll to position [857, 0]
click at [67, 197] on div "Détails : 787.50€ pour 52h et 30min /mois 15.00€ par heure" at bounding box center [59, 197] width 84 height 22
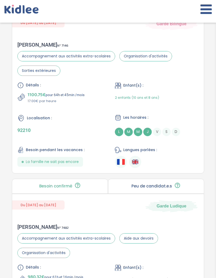
scroll to position [448, 0]
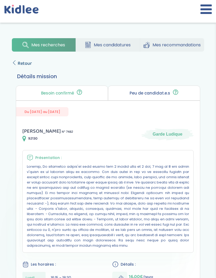
click at [25, 65] on span "Retour" at bounding box center [25, 63] width 14 height 7
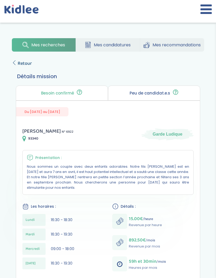
click at [20, 67] on span "Retour" at bounding box center [25, 63] width 14 height 7
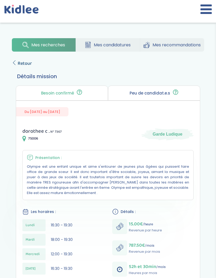
click at [20, 61] on span "Retour" at bounding box center [25, 63] width 14 height 7
